Goal: Find contact information: Find contact information

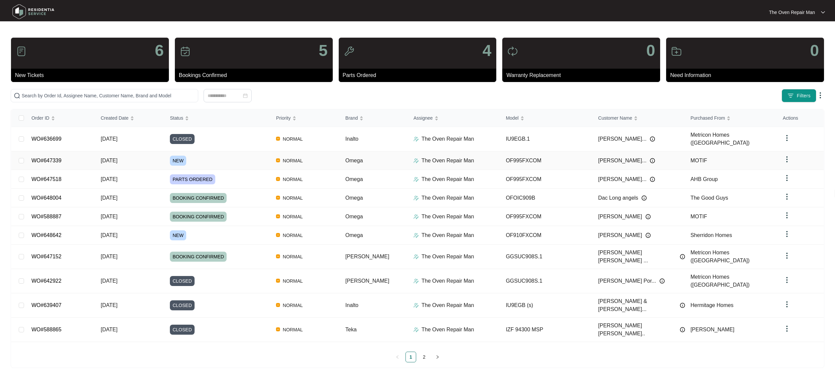
click at [254, 156] on div "NEW" at bounding box center [220, 161] width 101 height 10
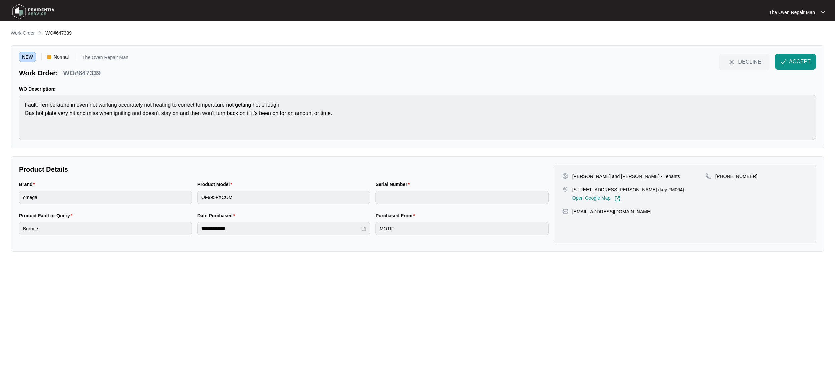
drag, startPoint x: 691, startPoint y: 184, endPoint x: 692, endPoint y: 191, distance: 6.7
click at [692, 191] on div "[PERSON_NAME] and [PERSON_NAME] - Tenants [STREET_ADDRESS][PERSON_NAME] (key #M…" at bounding box center [633, 187] width 143 height 29
click at [692, 191] on div "[STREET_ADDRESS][PERSON_NAME] (key #M064), Open Google Map" at bounding box center [633, 194] width 143 height 15
drag, startPoint x: 688, startPoint y: 190, endPoint x: 553, endPoint y: 189, distance: 135.1
click at [553, 189] on div "[PERSON_NAME] and [PERSON_NAME] - Tenants [STREET_ADDRESS][PERSON_NAME] (key #M…" at bounding box center [684, 204] width 267 height 79
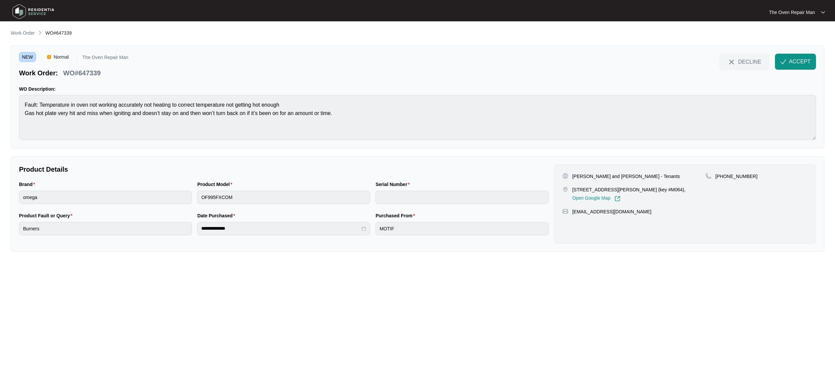
click at [666, 201] on div "Open Google Map" at bounding box center [628, 197] width 113 height 9
drag, startPoint x: 695, startPoint y: 192, endPoint x: 568, endPoint y: 178, distance: 127.9
click at [557, 187] on div "[PERSON_NAME] and [PERSON_NAME] - Tenants [STREET_ADDRESS][PERSON_NAME] (key #M…" at bounding box center [685, 204] width 262 height 79
click at [573, 175] on p "[PERSON_NAME] and [PERSON_NAME] - Tenants" at bounding box center [626, 176] width 108 height 7
drag, startPoint x: 622, startPoint y: 176, endPoint x: 668, endPoint y: 176, distance: 46.0
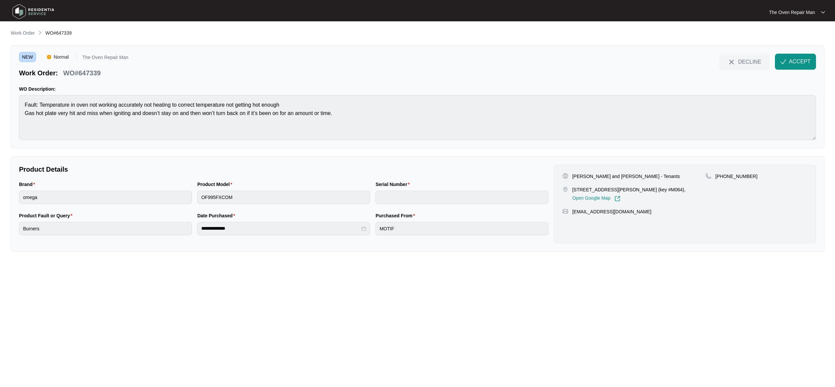
click at [668, 176] on div "[PERSON_NAME] and [PERSON_NAME] - Tenants" at bounding box center [633, 176] width 143 height 7
click at [788, 57] on button "ACCEPT" at bounding box center [795, 62] width 41 height 16
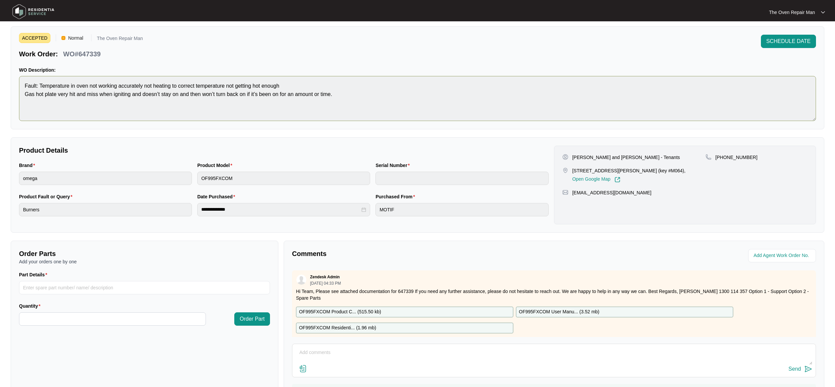
scroll to position [55, 0]
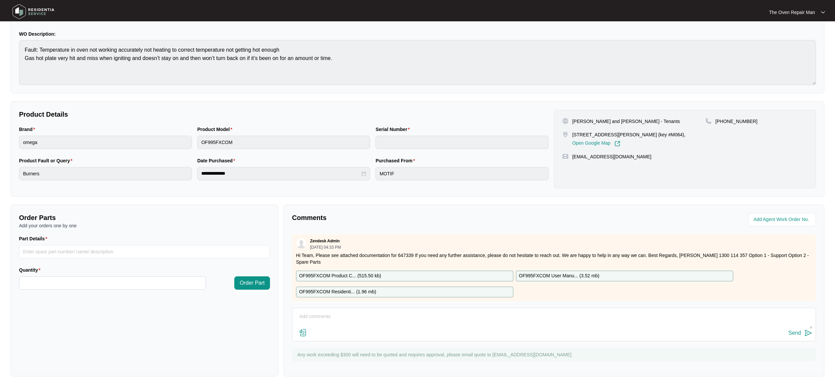
click at [572, 125] on div "[PERSON_NAME] and [PERSON_NAME] - Tenants [STREET_ADDRESS][PERSON_NAME] (key #M…" at bounding box center [633, 132] width 143 height 29
drag, startPoint x: 572, startPoint y: 122, endPoint x: 639, endPoint y: 121, distance: 67.1
click at [639, 121] on p "[PERSON_NAME] and [PERSON_NAME] - Tenants" at bounding box center [626, 121] width 108 height 7
copy p "[PERSON_NAME] and [PERSON_NAME]"
drag, startPoint x: 622, startPoint y: 111, endPoint x: 630, endPoint y: 112, distance: 7.7
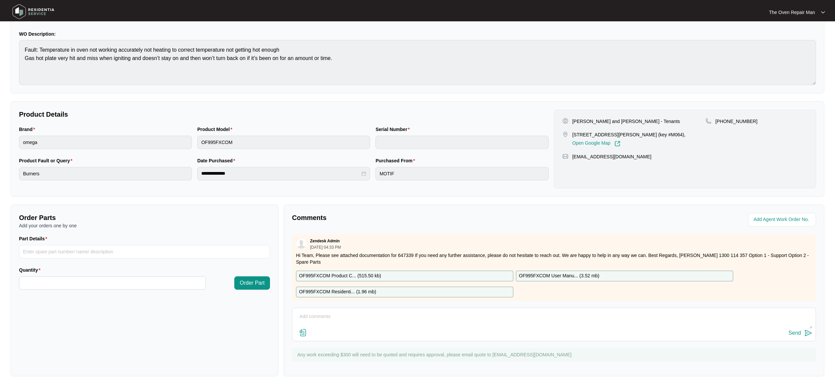
click at [623, 111] on div "[PERSON_NAME] and [PERSON_NAME] - Tenants [STREET_ADDRESS][PERSON_NAME] (key #M…" at bounding box center [685, 149] width 262 height 79
drag, startPoint x: 717, startPoint y: 120, endPoint x: 751, endPoint y: 120, distance: 34.0
click at [754, 119] on div "[PHONE_NUMBER]" at bounding box center [756, 121] width 102 height 7
copy p "61466369988"
click at [639, 158] on div "[EMAIL_ADDRESS][DOMAIN_NAME]" at bounding box center [684, 156] width 245 height 7
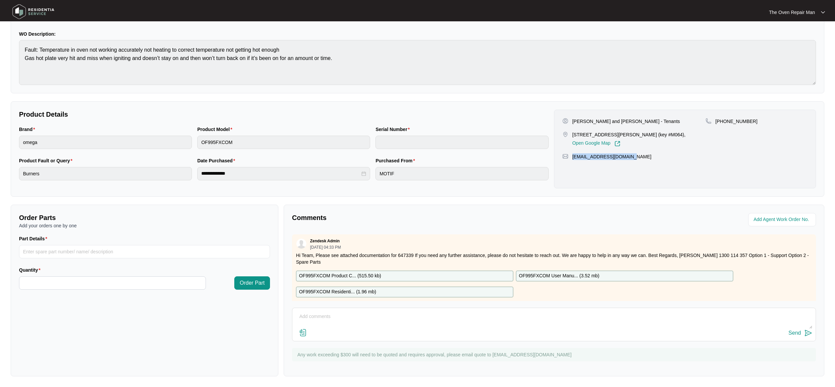
drag, startPoint x: 640, startPoint y: 157, endPoint x: 572, endPoint y: 158, distance: 68.7
click at [572, 158] on div "[EMAIL_ADDRESS][DOMAIN_NAME]" at bounding box center [684, 156] width 245 height 7
copy p "[EMAIL_ADDRESS][DOMAIN_NAME]"
click at [421, 133] on div "Serial Number" at bounding box center [461, 131] width 173 height 10
drag, startPoint x: 572, startPoint y: 134, endPoint x: 644, endPoint y: 132, distance: 72.4
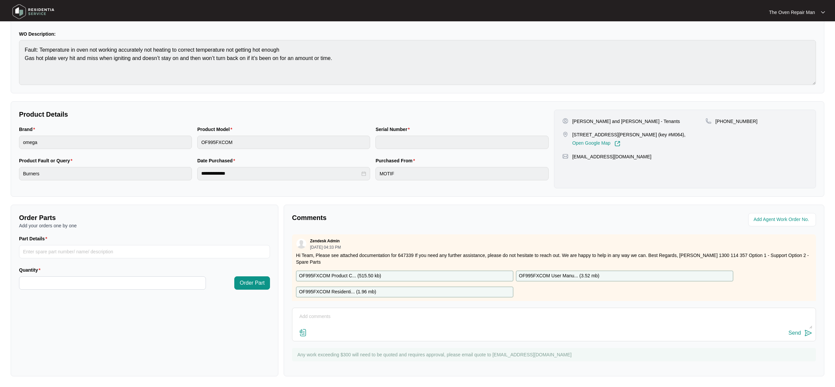
click at [691, 133] on div "[STREET_ADDRESS][PERSON_NAME] (key #M064), Open Google Map" at bounding box center [633, 138] width 143 height 15
copy p "[STREET_ADDRESS][PERSON_NAME] (key #M064),"
click at [599, 181] on div "[PERSON_NAME] and [PERSON_NAME] - Tenants [STREET_ADDRESS][PERSON_NAME] (key #M…" at bounding box center [685, 149] width 262 height 79
click at [599, 178] on div "[PERSON_NAME] and [PERSON_NAME] - Tenants [STREET_ADDRESS][PERSON_NAME] (key #M…" at bounding box center [685, 149] width 262 height 79
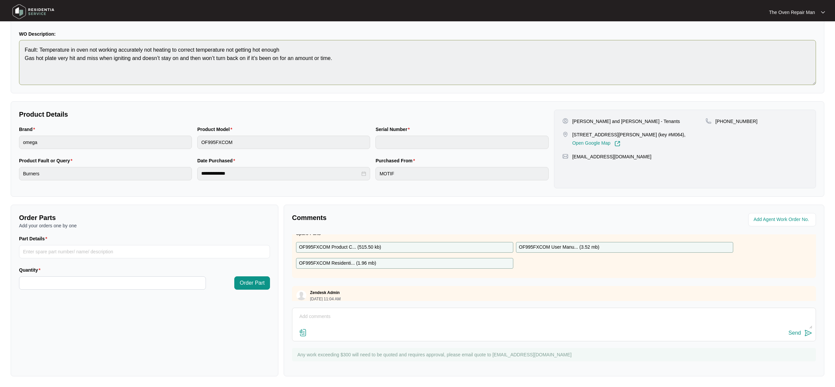
scroll to position [55, 0]
click at [431, 117] on p "Product Details" at bounding box center [283, 114] width 529 height 9
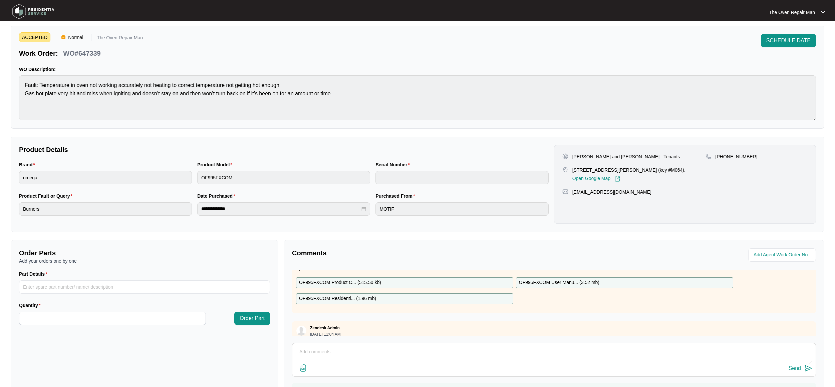
scroll to position [0, 0]
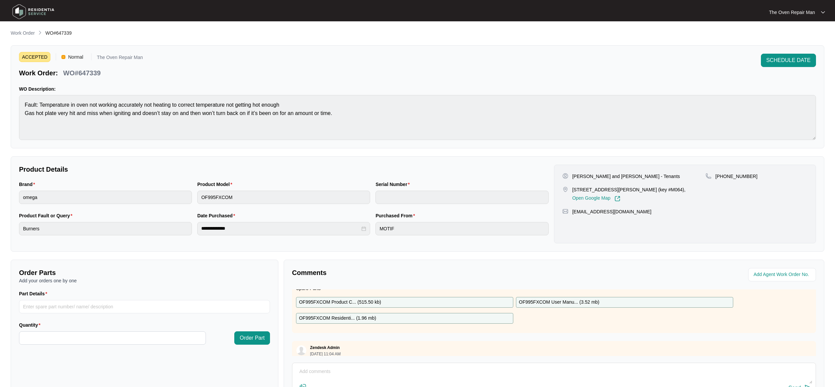
click at [80, 79] on div "ACCEPTED Normal The Oven Repair Man Work Order: WO#647339 SCHEDULE DATE WO Desc…" at bounding box center [417, 96] width 813 height 103
drag, startPoint x: 79, startPoint y: 74, endPoint x: 111, endPoint y: 73, distance: 32.0
click at [111, 73] on div "Work Order: WO#647339" at bounding box center [81, 72] width 124 height 12
copy p "647339"
click at [299, 172] on p "Product Details" at bounding box center [283, 169] width 529 height 9
